Goal: Find specific page/section: Find specific page/section

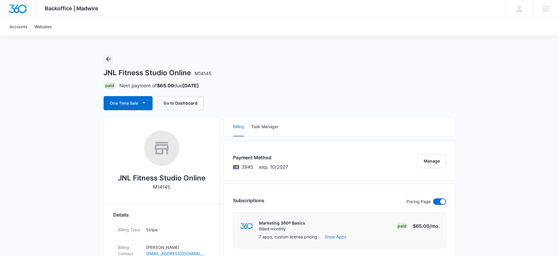
click at [111, 61] on icon "Back" at bounding box center [108, 58] width 7 height 7
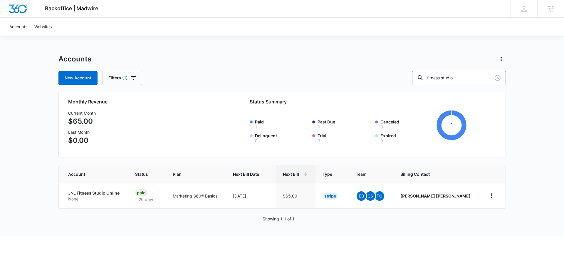
click at [472, 82] on input "fitness studio" at bounding box center [459, 78] width 94 height 14
click at [499, 78] on icon "Clear" at bounding box center [497, 77] width 7 height 7
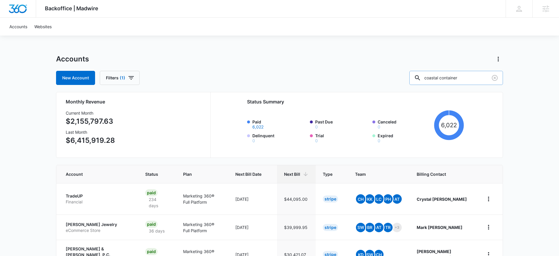
type input "coastal container"
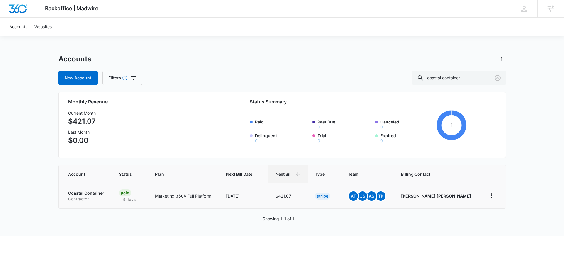
click at [76, 192] on p "Coastal Container" at bounding box center [86, 193] width 37 height 6
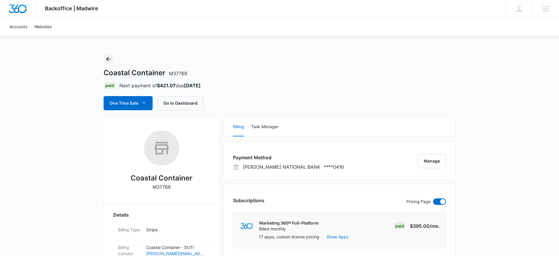
click at [107, 58] on icon "Back" at bounding box center [108, 59] width 5 height 5
